Goal: Answer question/provide support

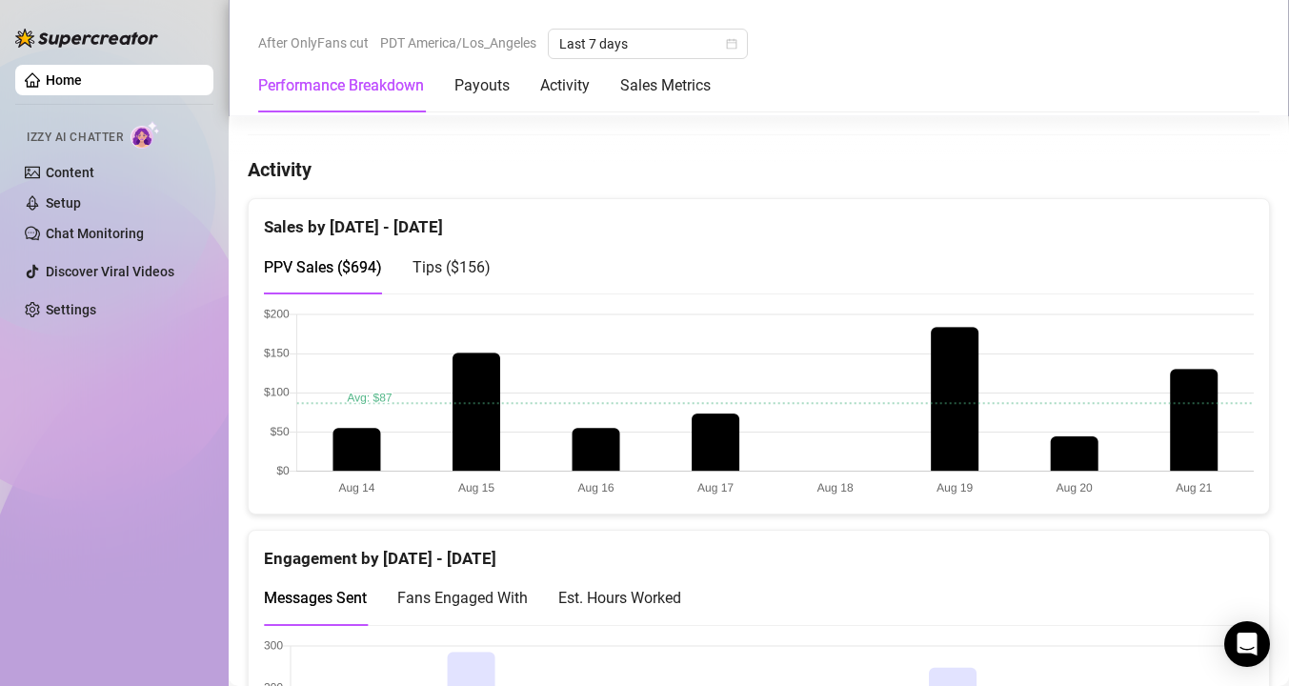
scroll to position [897, 0]
click at [471, 278] on div "Tips ( $156 )" at bounding box center [451, 266] width 78 height 54
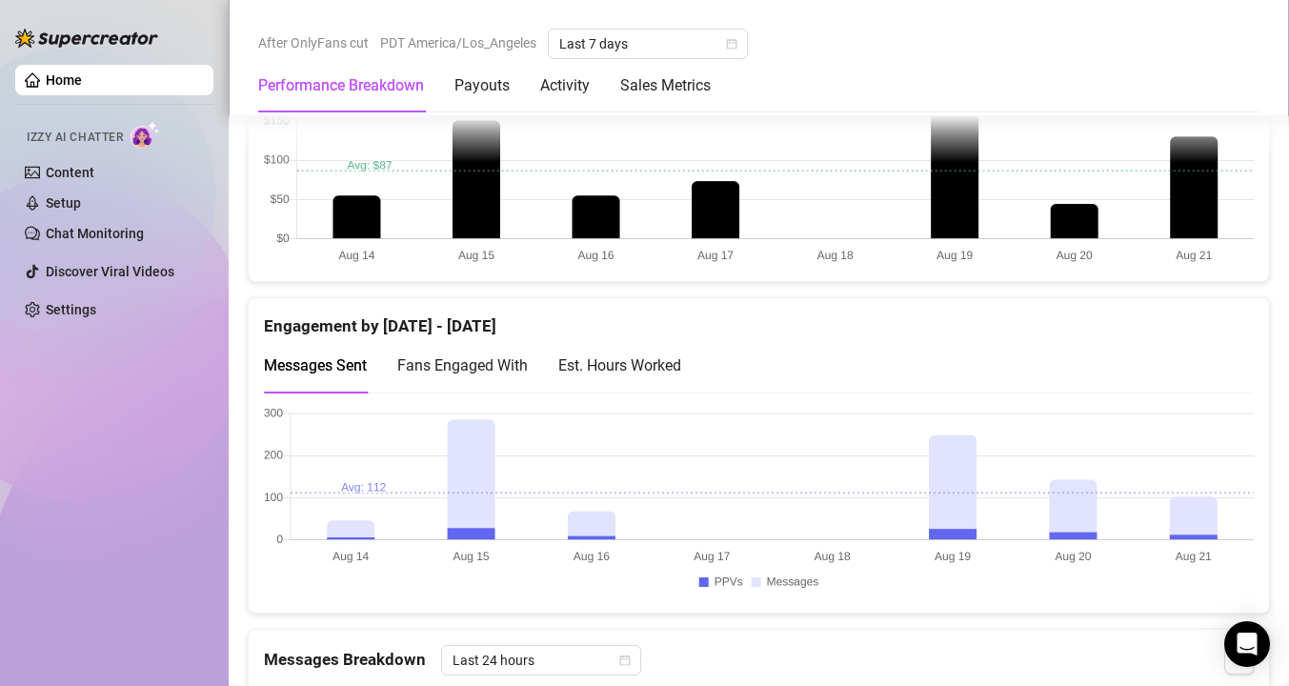
scroll to position [1266, 0]
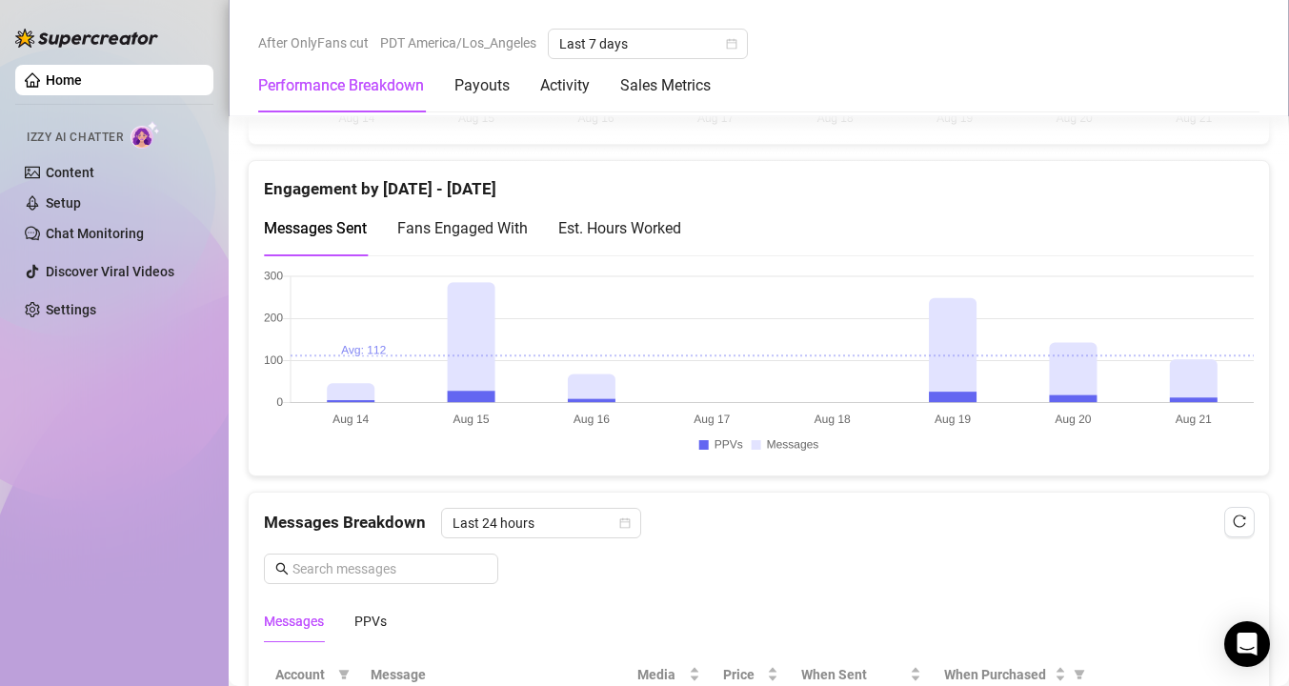
click at [670, 215] on div "Est. Hours Worked" at bounding box center [619, 228] width 123 height 54
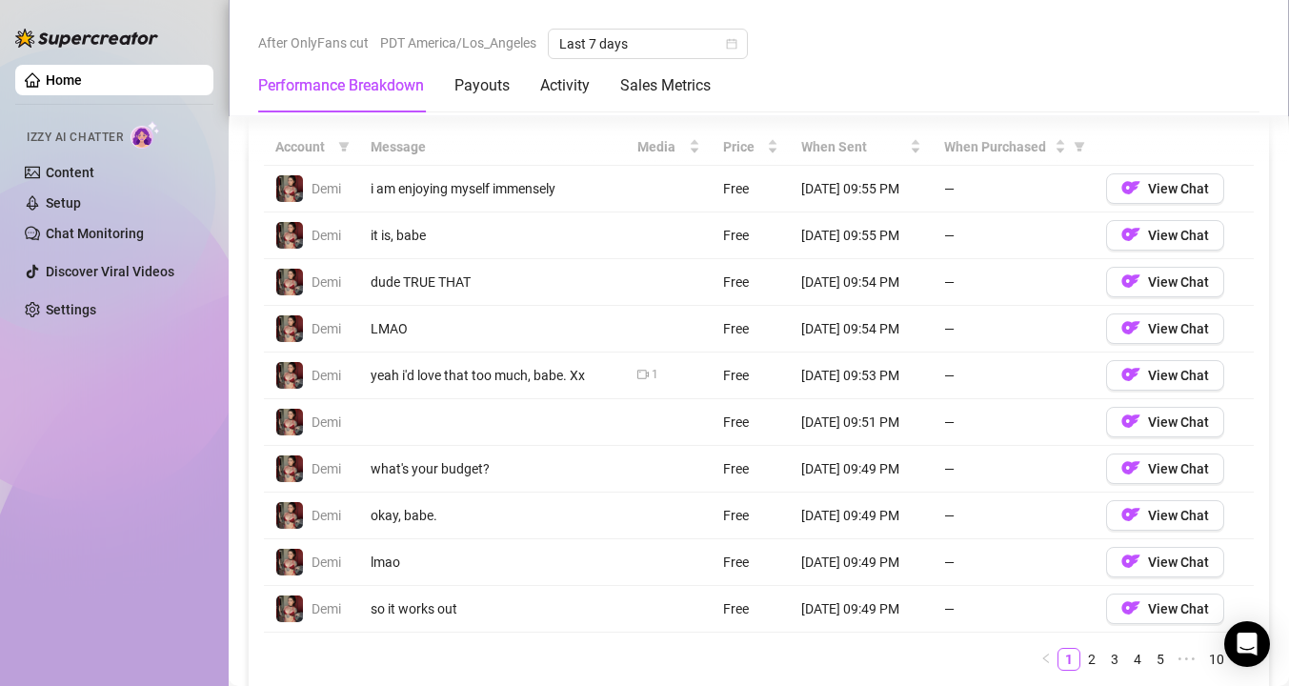
scroll to position [1783, 0]
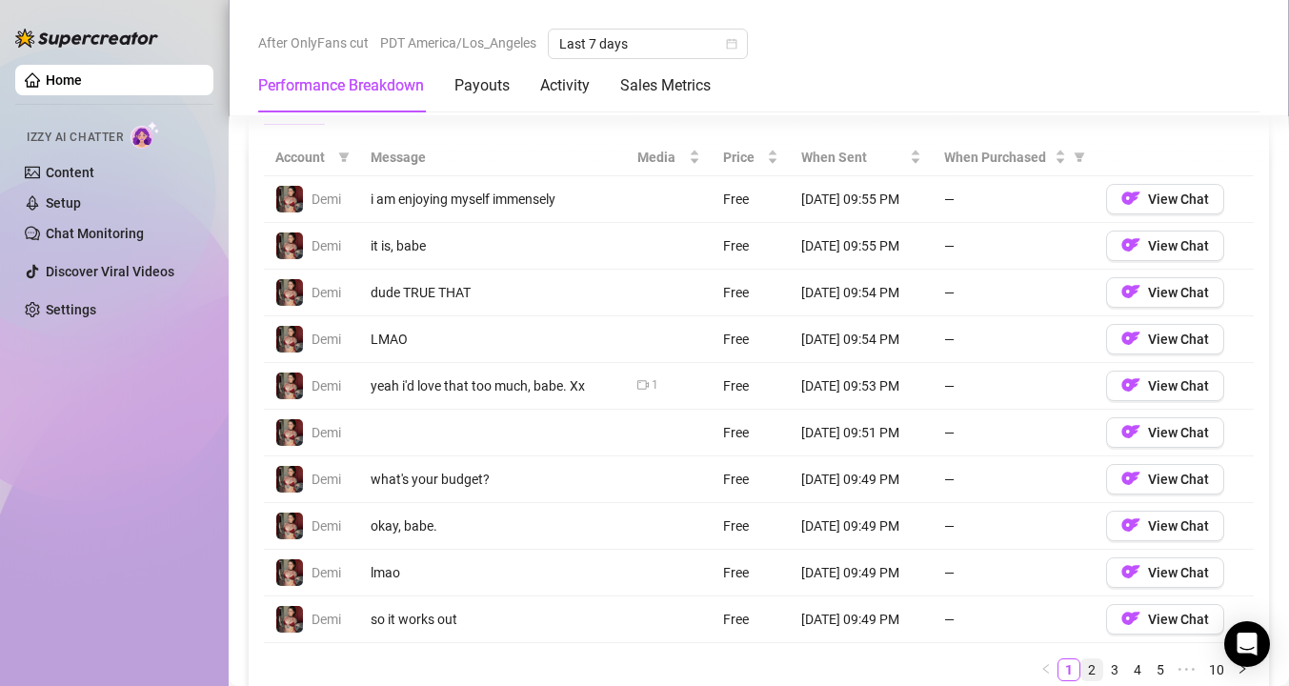
click at [1093, 665] on link "2" at bounding box center [1091, 669] width 21 height 21
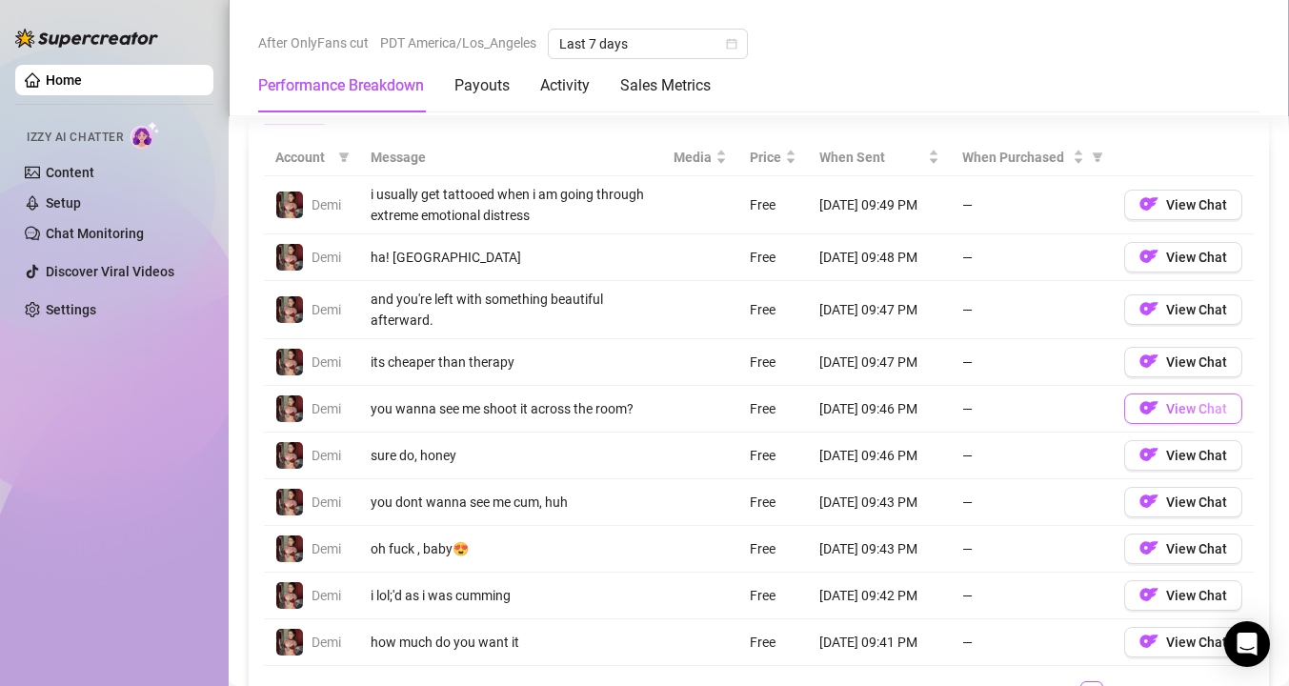
click at [1169, 404] on span "View Chat" at bounding box center [1196, 408] width 61 height 15
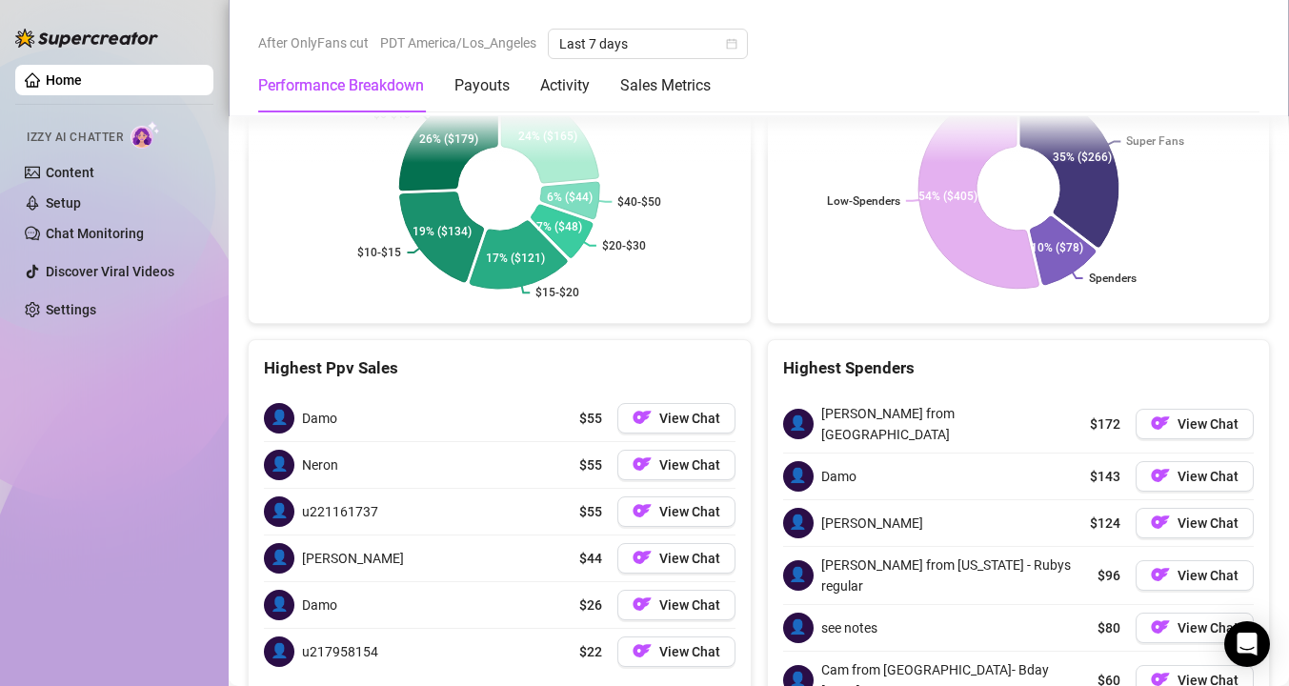
scroll to position [3079, 0]
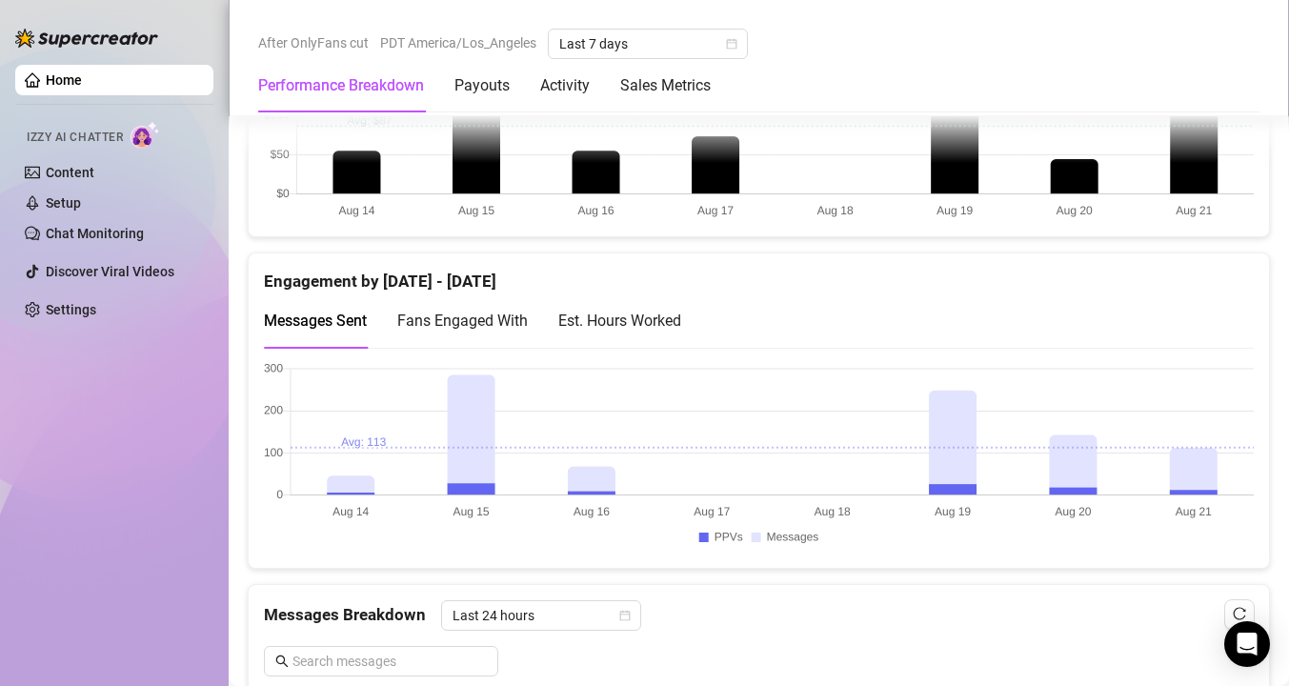
scroll to position [1138, 0]
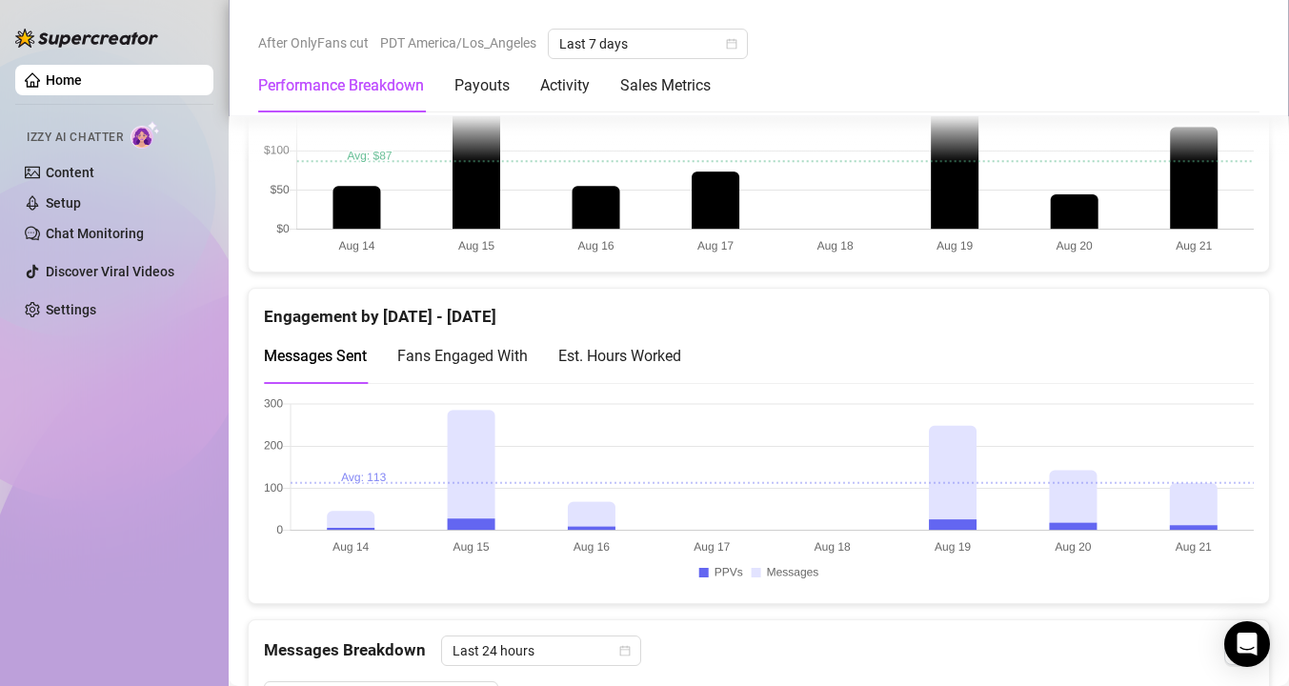
click at [616, 351] on div "Est. Hours Worked" at bounding box center [619, 356] width 123 height 24
